Goal: Task Accomplishment & Management: Manage account settings

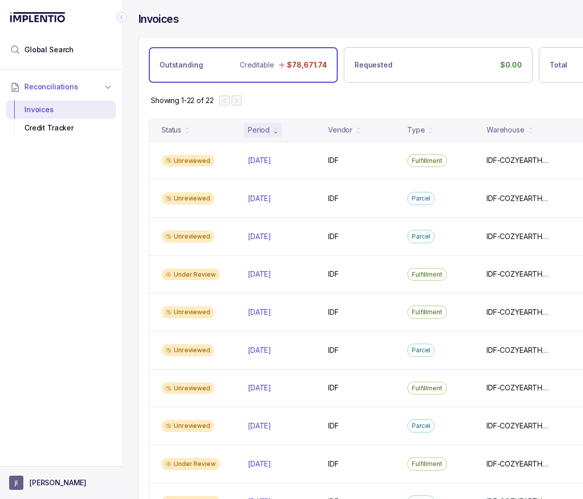
click at [61, 474] on aside "[PERSON_NAME]" at bounding box center [61, 482] width 122 height 33
click at [45, 458] on div "Reconciliations Invoices Credit Tracker" at bounding box center [61, 265] width 122 height 390
click at [45, 481] on p "[PERSON_NAME]" at bounding box center [57, 483] width 57 height 10
click at [43, 460] on p "Logout" at bounding box center [67, 461] width 84 height 10
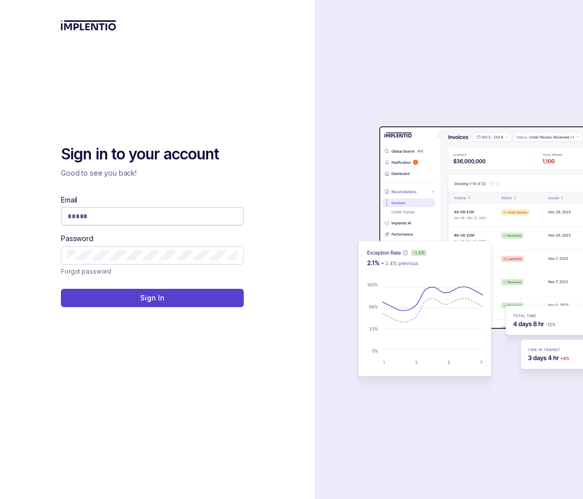
click at [76, 218] on input "Email" at bounding box center [153, 216] width 170 height 10
click at [142, 212] on input "Email" at bounding box center [153, 216] width 170 height 10
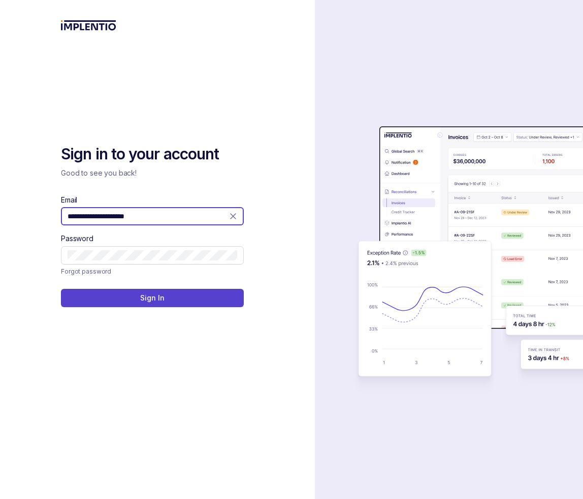
type input "**********"
